Goal: Book appointment/travel/reservation

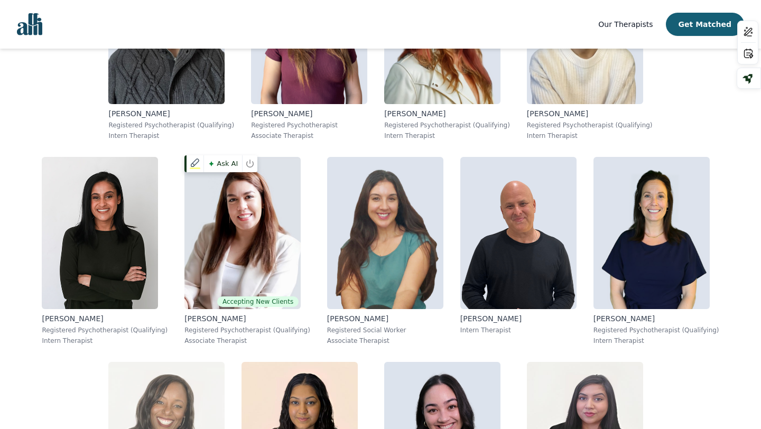
scroll to position [1359, 0]
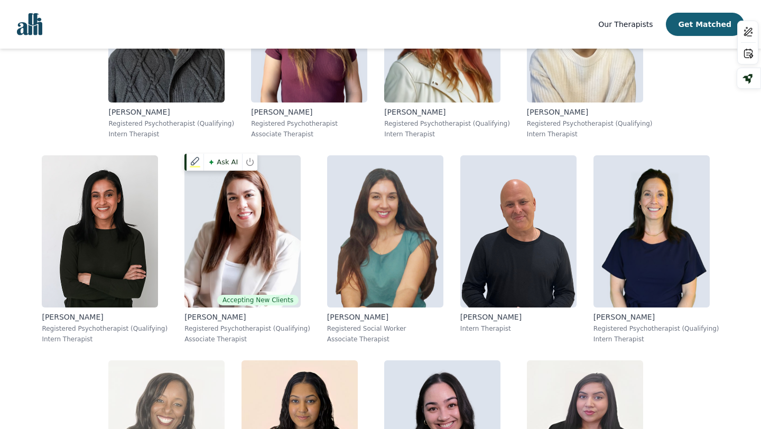
click at [225, 360] on img at bounding box center [166, 436] width 116 height 152
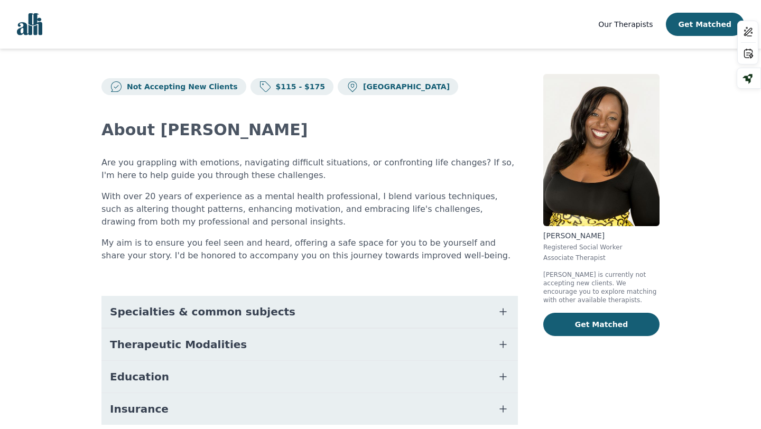
click at [252, 316] on span "Specialties & common subjects" at bounding box center [202, 311] width 185 height 15
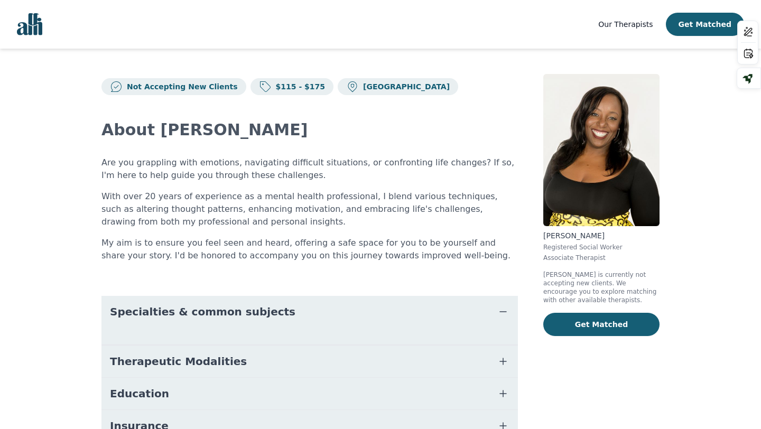
scroll to position [63, 0]
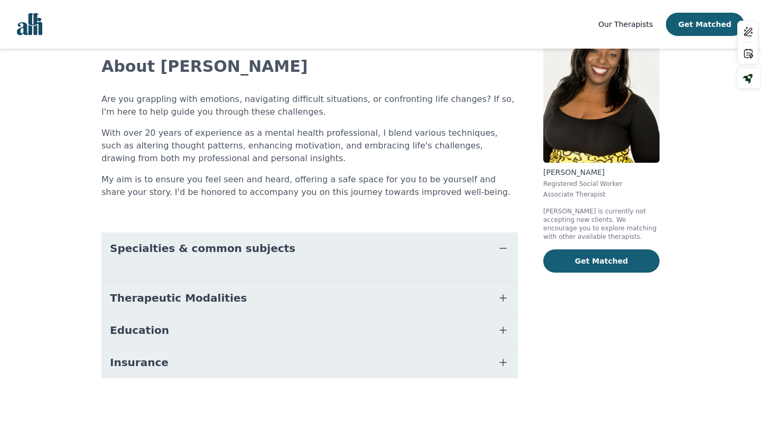
click at [505, 295] on icon "button" at bounding box center [503, 298] width 13 height 13
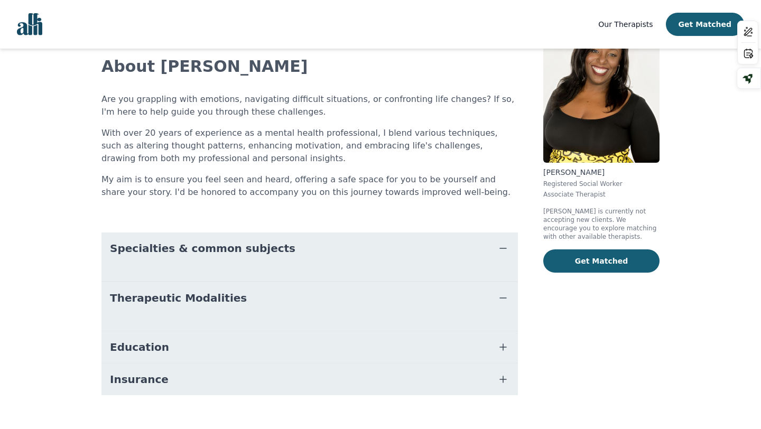
click at [503, 350] on icon "button" at bounding box center [503, 347] width 6 height 6
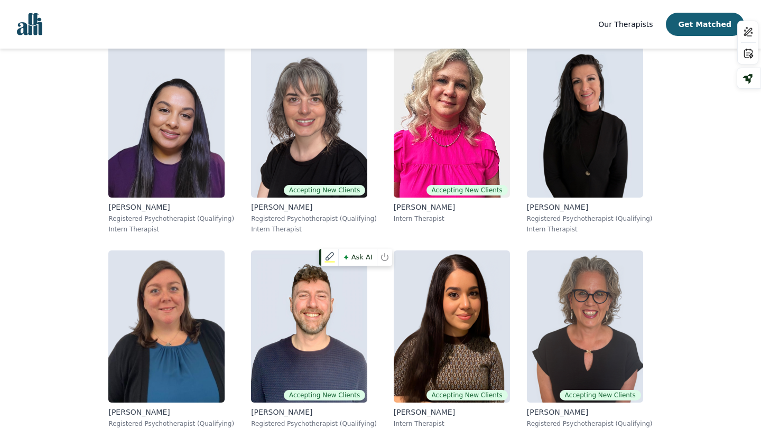
scroll to position [5161, 0]
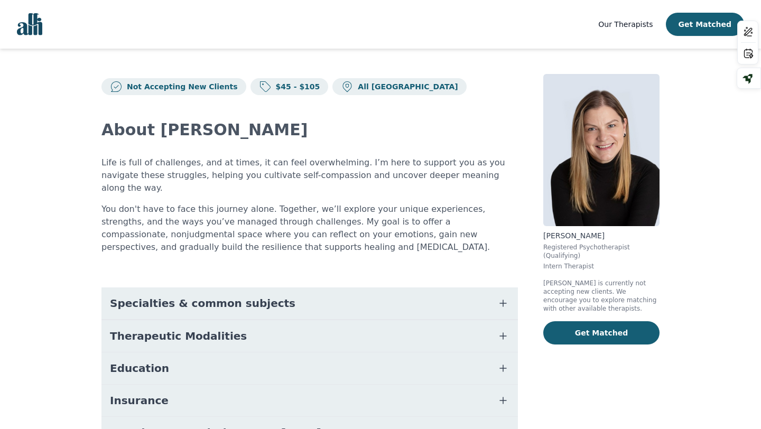
click at [252, 296] on span "Specialties & common subjects" at bounding box center [202, 303] width 185 height 15
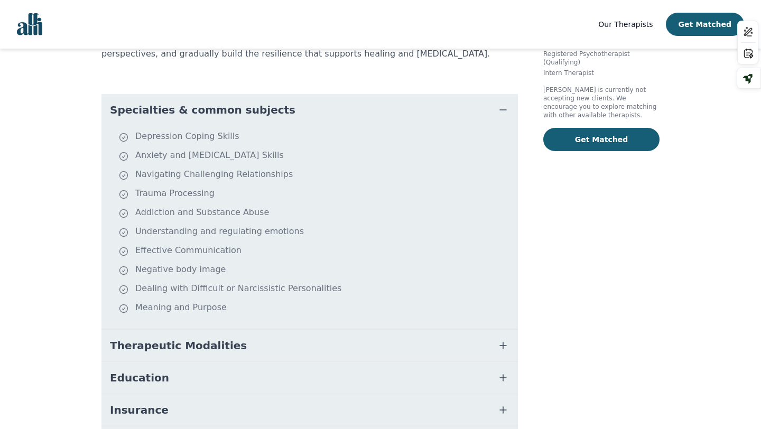
scroll to position [195, 0]
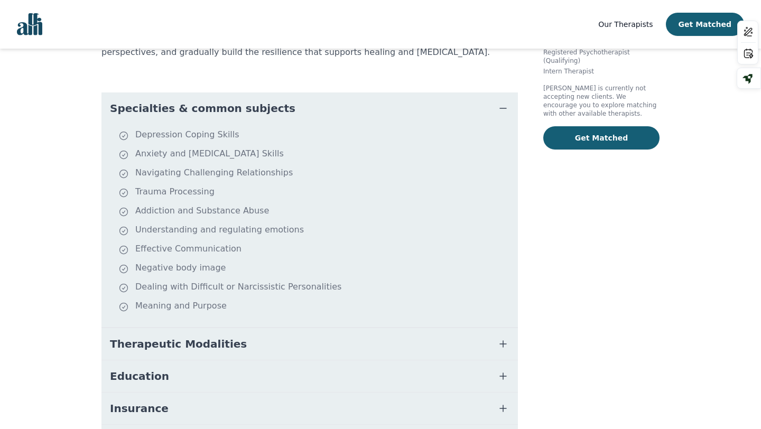
click at [163, 339] on button "Therapeutic Modalities" at bounding box center [309, 344] width 416 height 32
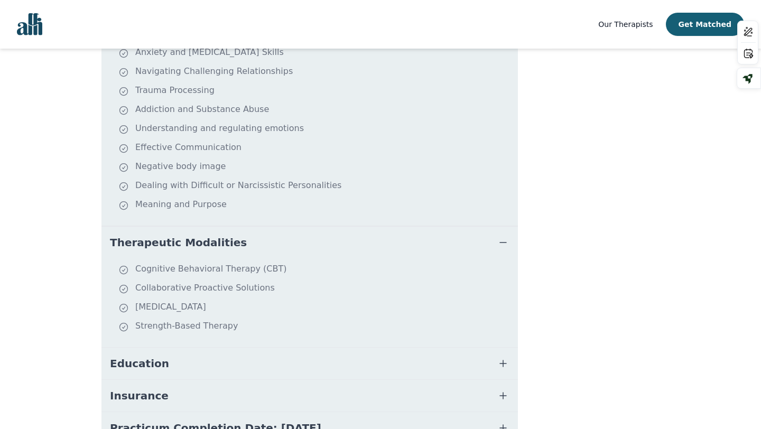
scroll to position [297, 0]
click at [152, 356] on span "Education" at bounding box center [139, 363] width 59 height 15
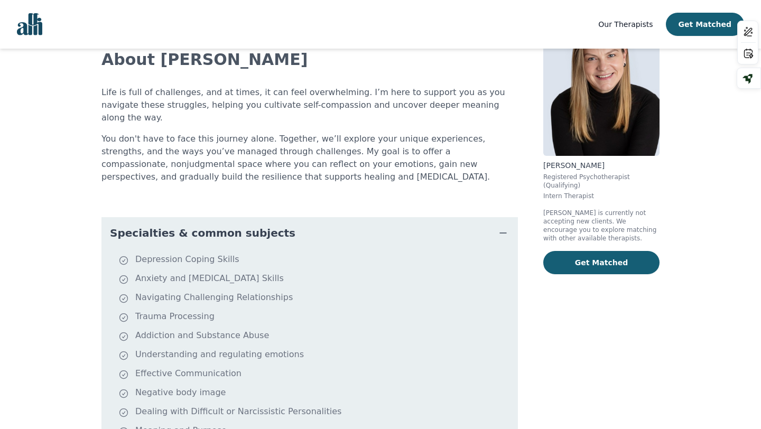
scroll to position [0, 0]
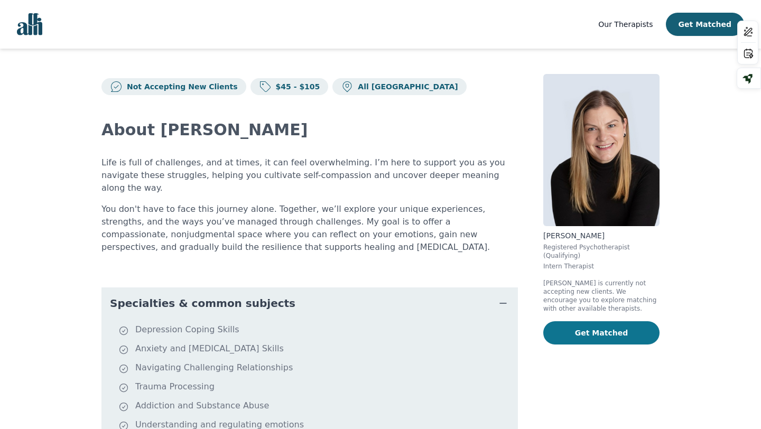
click at [560, 335] on button "Get Matched" at bounding box center [601, 332] width 116 height 23
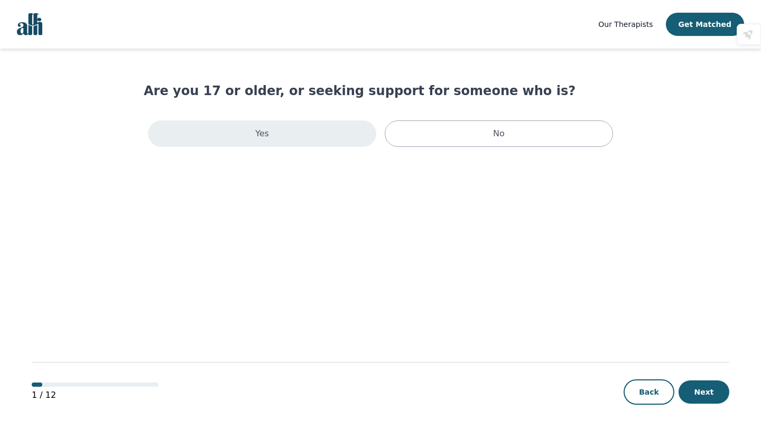
click at [316, 138] on div "Yes" at bounding box center [262, 133] width 228 height 26
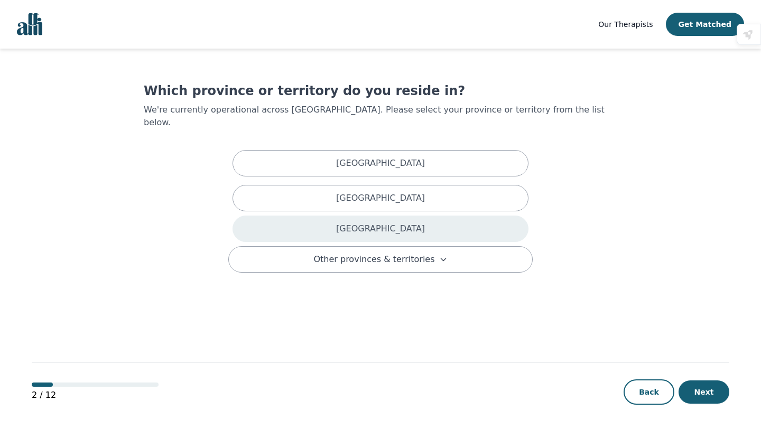
click at [368, 222] on div "[GEOGRAPHIC_DATA]" at bounding box center [381, 229] width 296 height 26
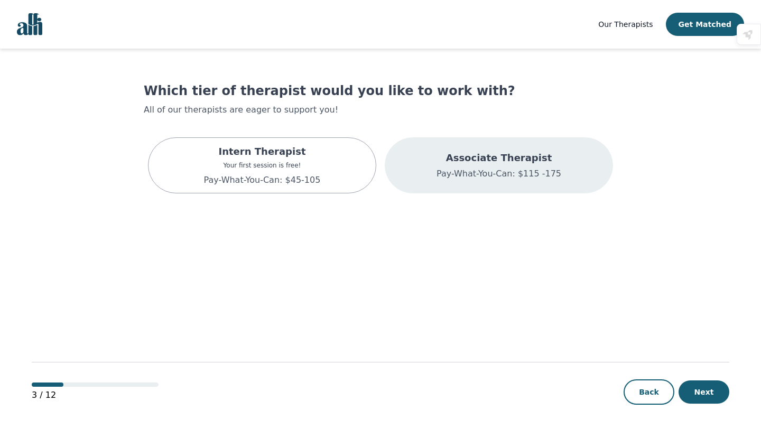
click at [517, 185] on div "Associate Therapist Pay-What-You-Can: $115 -175" at bounding box center [499, 165] width 228 height 56
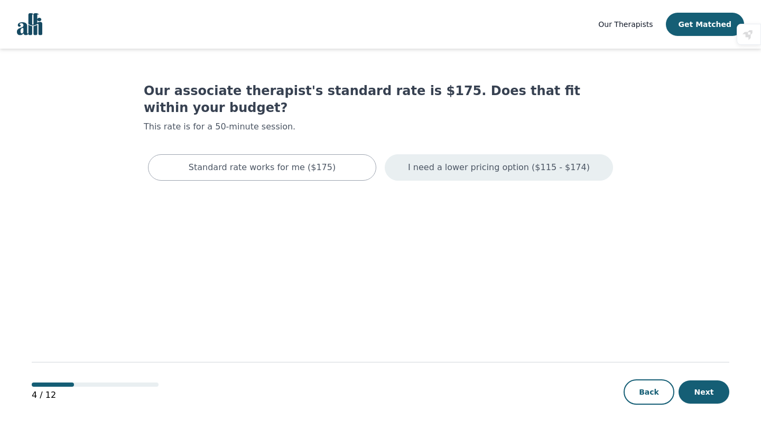
click at [478, 161] on p "I need a lower pricing option ($115 - $174)" at bounding box center [499, 167] width 182 height 13
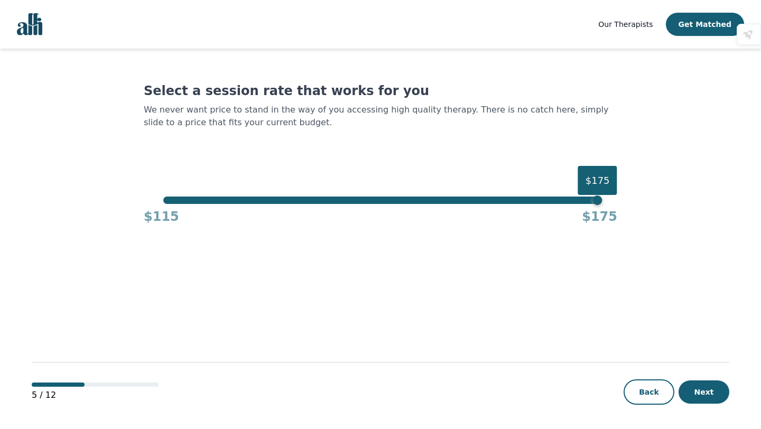
click at [369, 204] on div "$115 $175" at bounding box center [381, 214] width 474 height 21
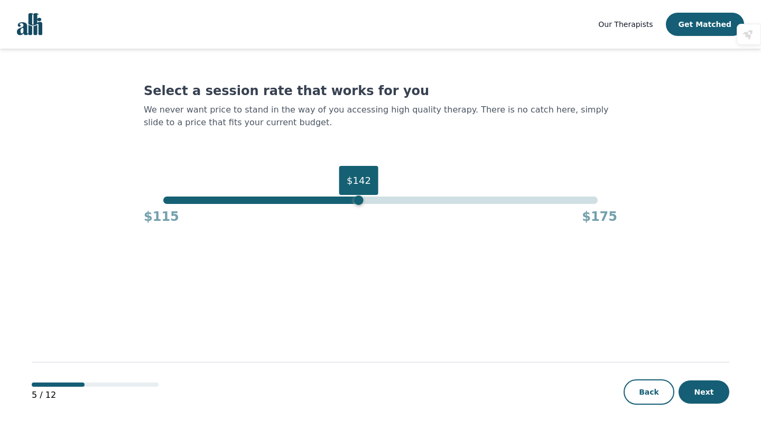
click at [359, 200] on div "$142" at bounding box center [380, 200] width 434 height 7
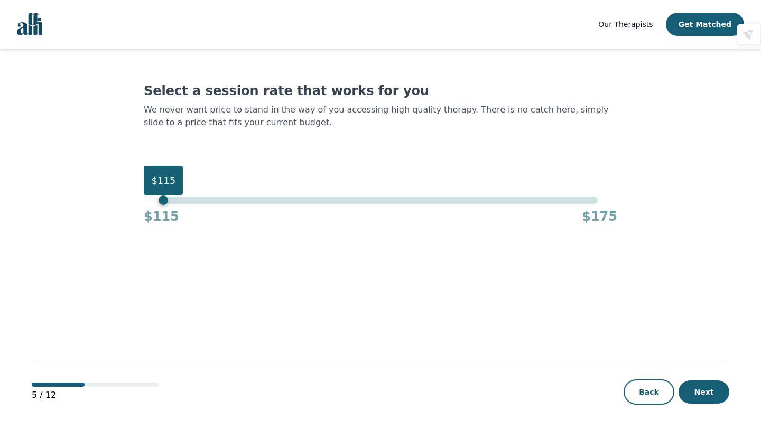
drag, startPoint x: 359, startPoint y: 200, endPoint x: 1, endPoint y: 180, distance: 358.3
click at [1, 180] on div "Our Therapists Get Matched Select a session rate that works for you We never wa…" at bounding box center [380, 215] width 761 height 430
click at [710, 397] on button "Next" at bounding box center [704, 392] width 51 height 23
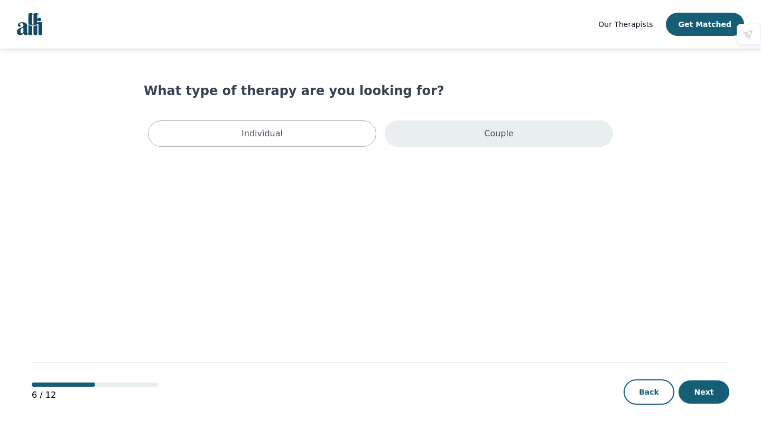
click at [502, 138] on p "Couple" at bounding box center [499, 133] width 30 height 13
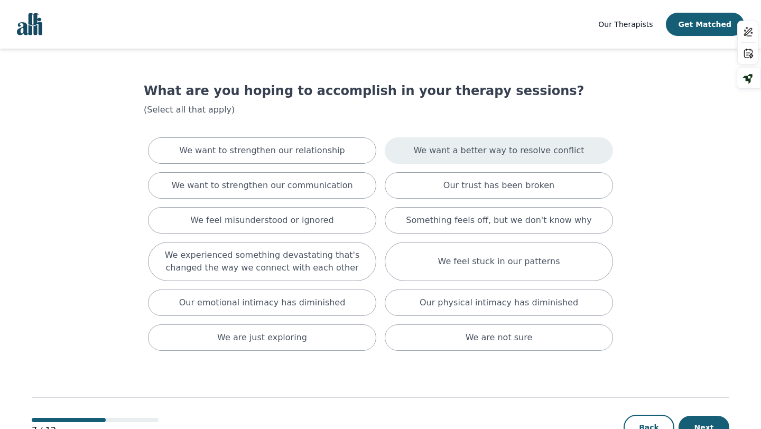
click at [494, 156] on p "We want a better way to resolve conflict" at bounding box center [498, 150] width 171 height 13
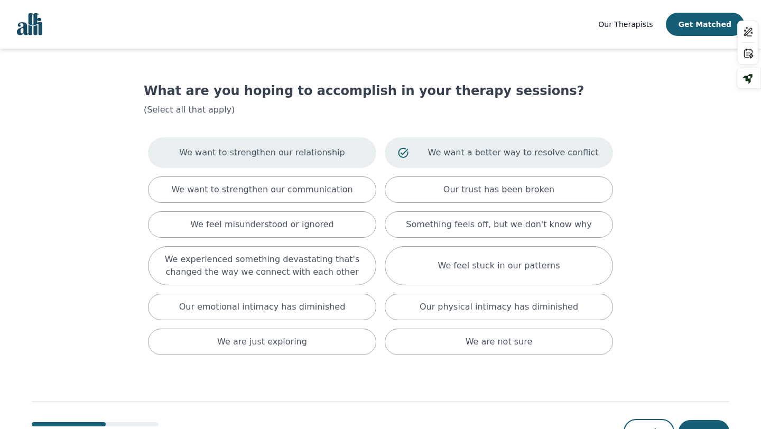
click at [286, 148] on p "We want to strengthen our relationship" at bounding box center [261, 152] width 165 height 13
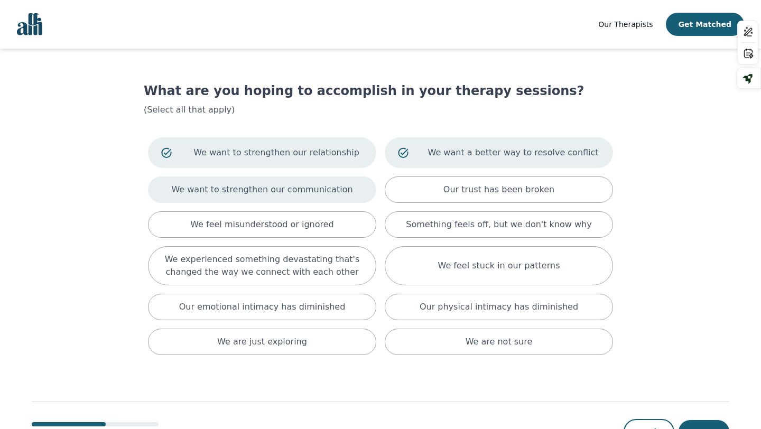
click at [286, 185] on p "We want to strengthen our communication" at bounding box center [261, 189] width 181 height 13
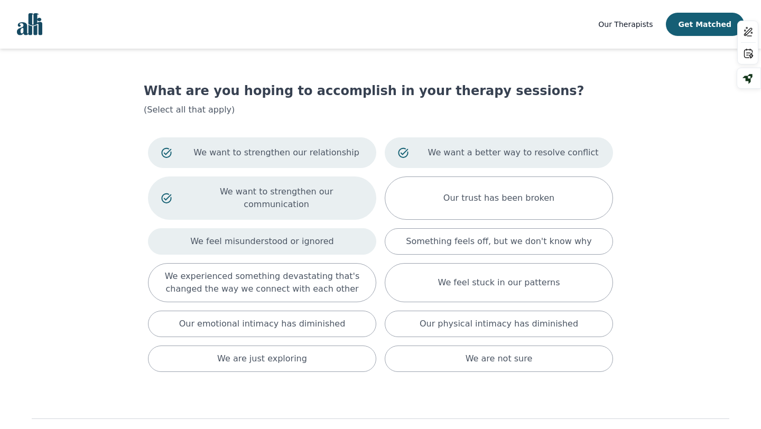
click at [286, 235] on p "We feel misunderstood or ignored" at bounding box center [262, 241] width 144 height 13
